Goal: Transaction & Acquisition: Purchase product/service

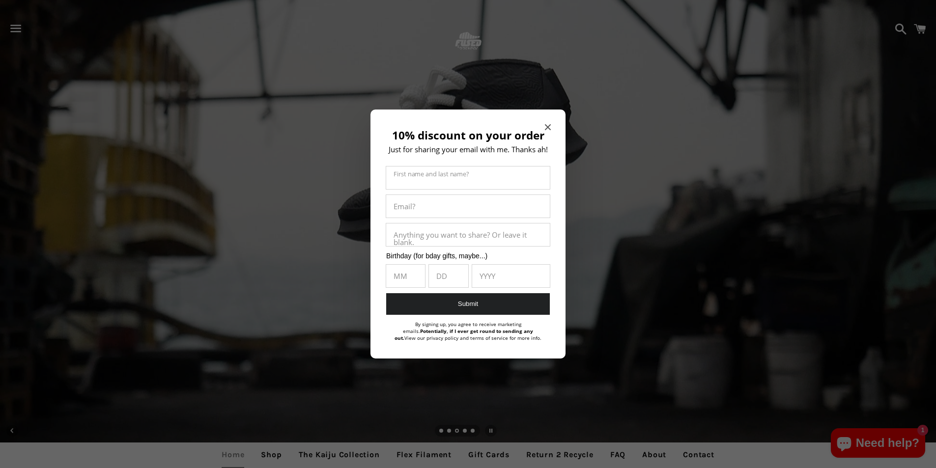
click at [548, 127] on icon "Close modal" at bounding box center [548, 127] width 6 height 6
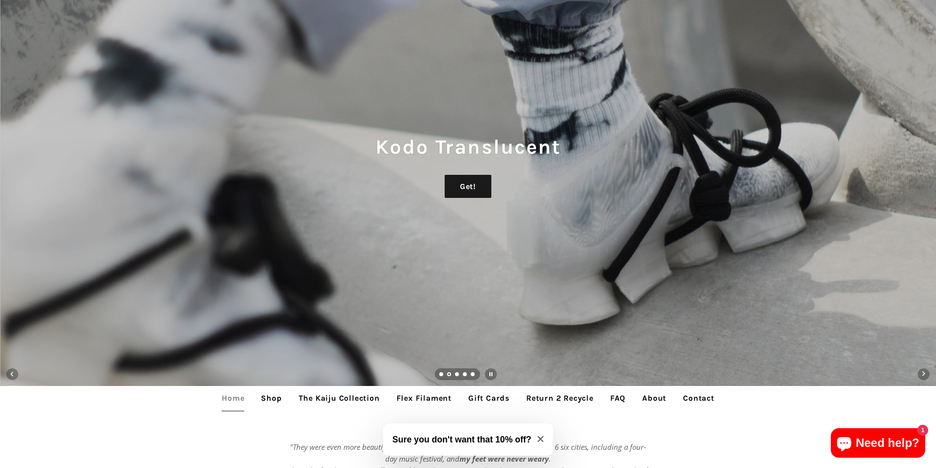
scroll to position [98, 0]
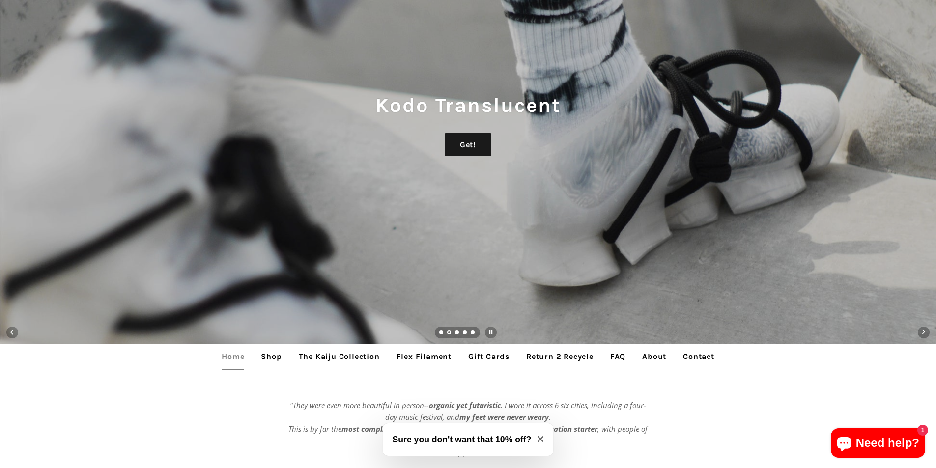
click at [274, 357] on link "Shop" at bounding box center [271, 357] width 35 height 25
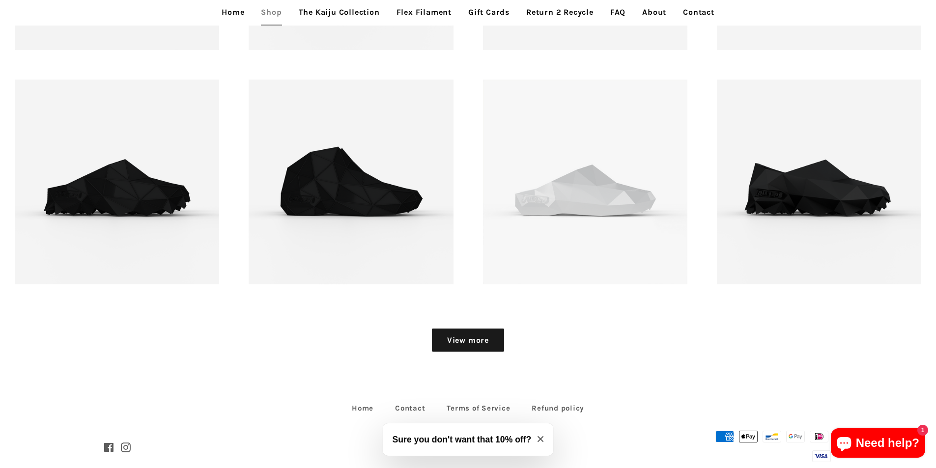
scroll to position [1448, 0]
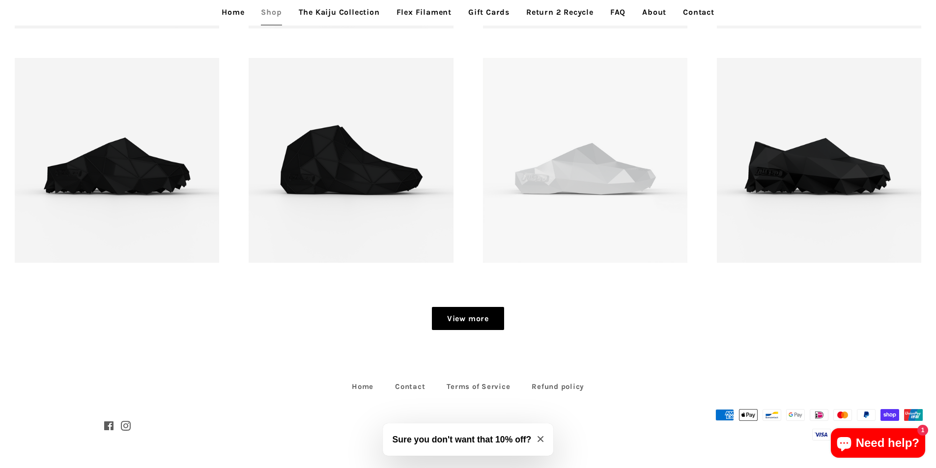
click at [468, 327] on link "View more" at bounding box center [468, 319] width 72 height 24
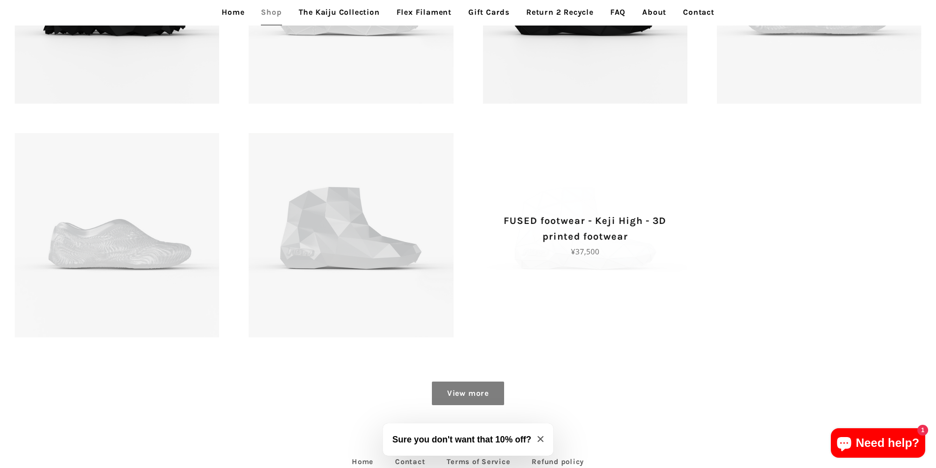
scroll to position [1916, 0]
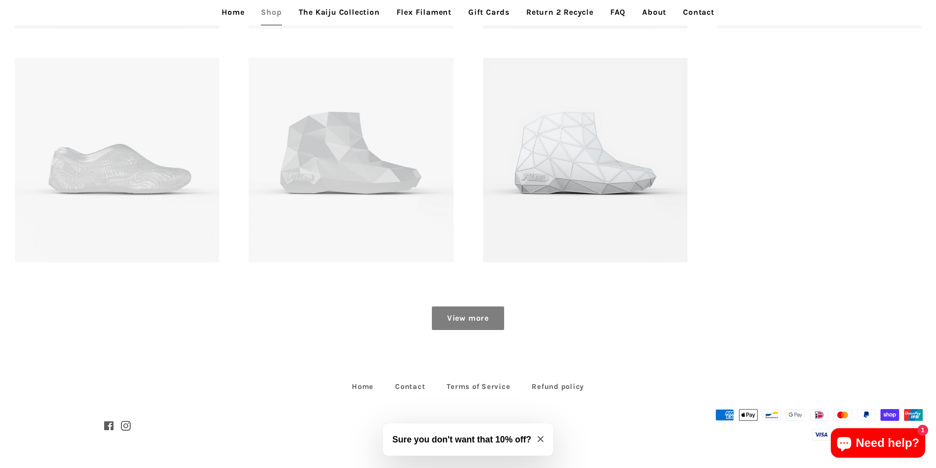
click at [485, 318] on link "View more" at bounding box center [468, 319] width 72 height 24
click at [483, 320] on link "View more" at bounding box center [468, 319] width 72 height 24
click at [540, 438] on icon "Close modal" at bounding box center [541, 439] width 6 height 6
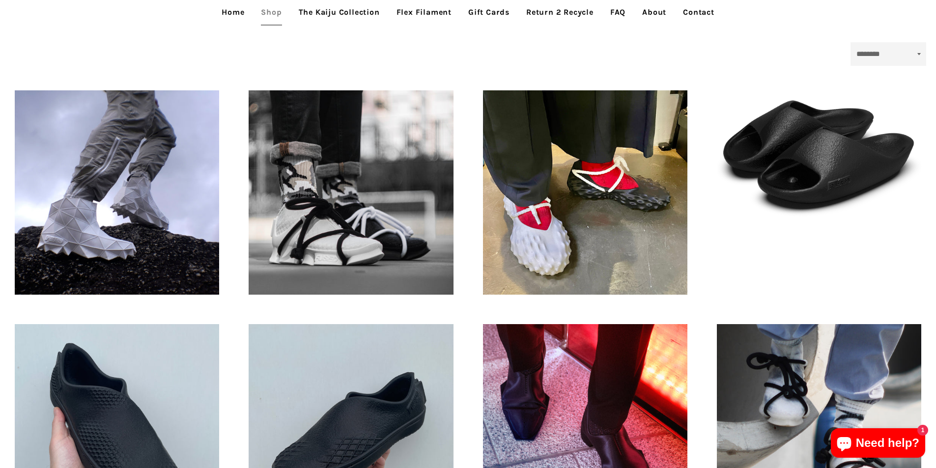
scroll to position [0, 0]
